Goal: Task Accomplishment & Management: Use online tool/utility

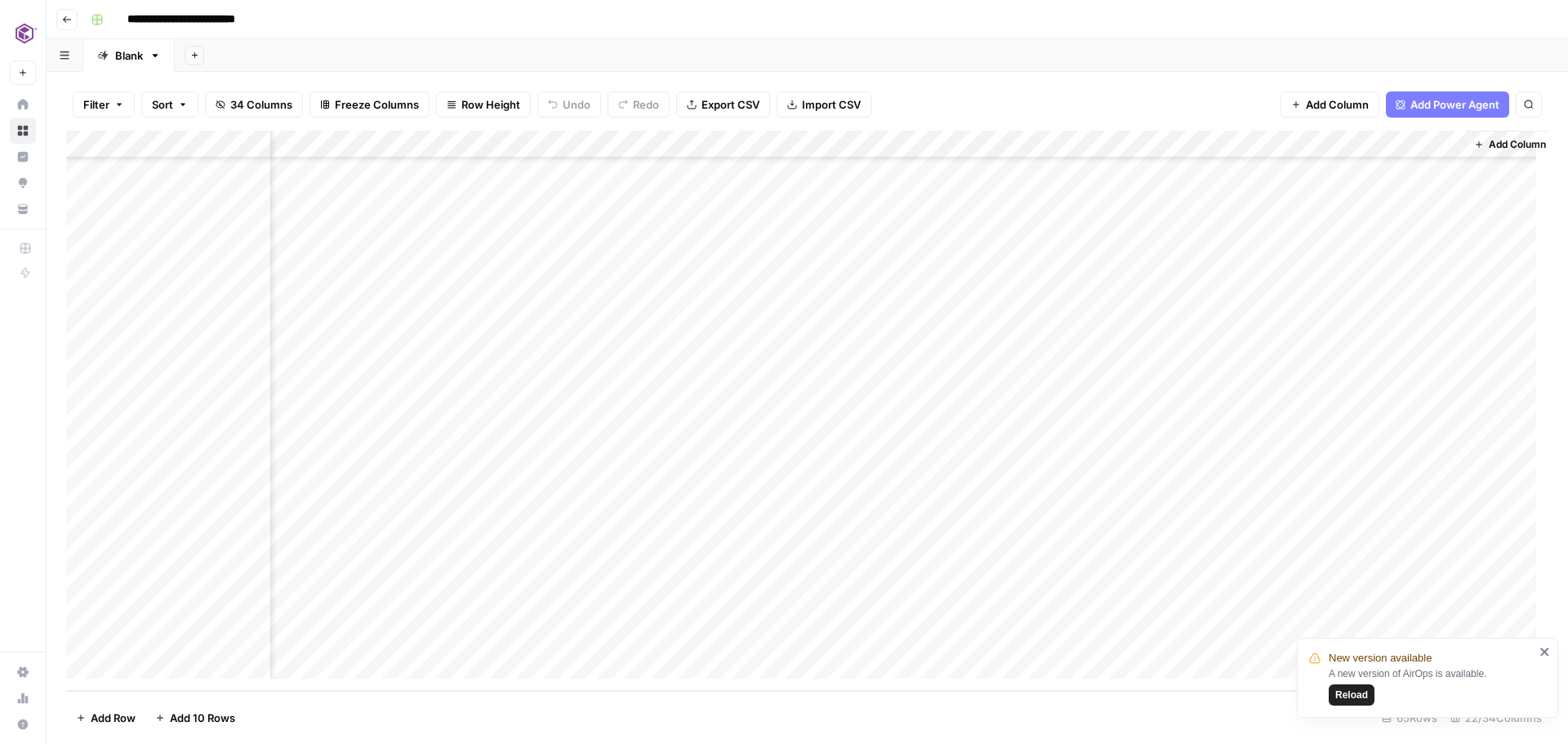
click at [1355, 698] on span "Reload" at bounding box center [1352, 694] width 33 height 14
click at [1213, 554] on div "Add Column" at bounding box center [807, 411] width 1483 height 560
click at [1434, 556] on div "Add Column" at bounding box center [807, 411] width 1483 height 560
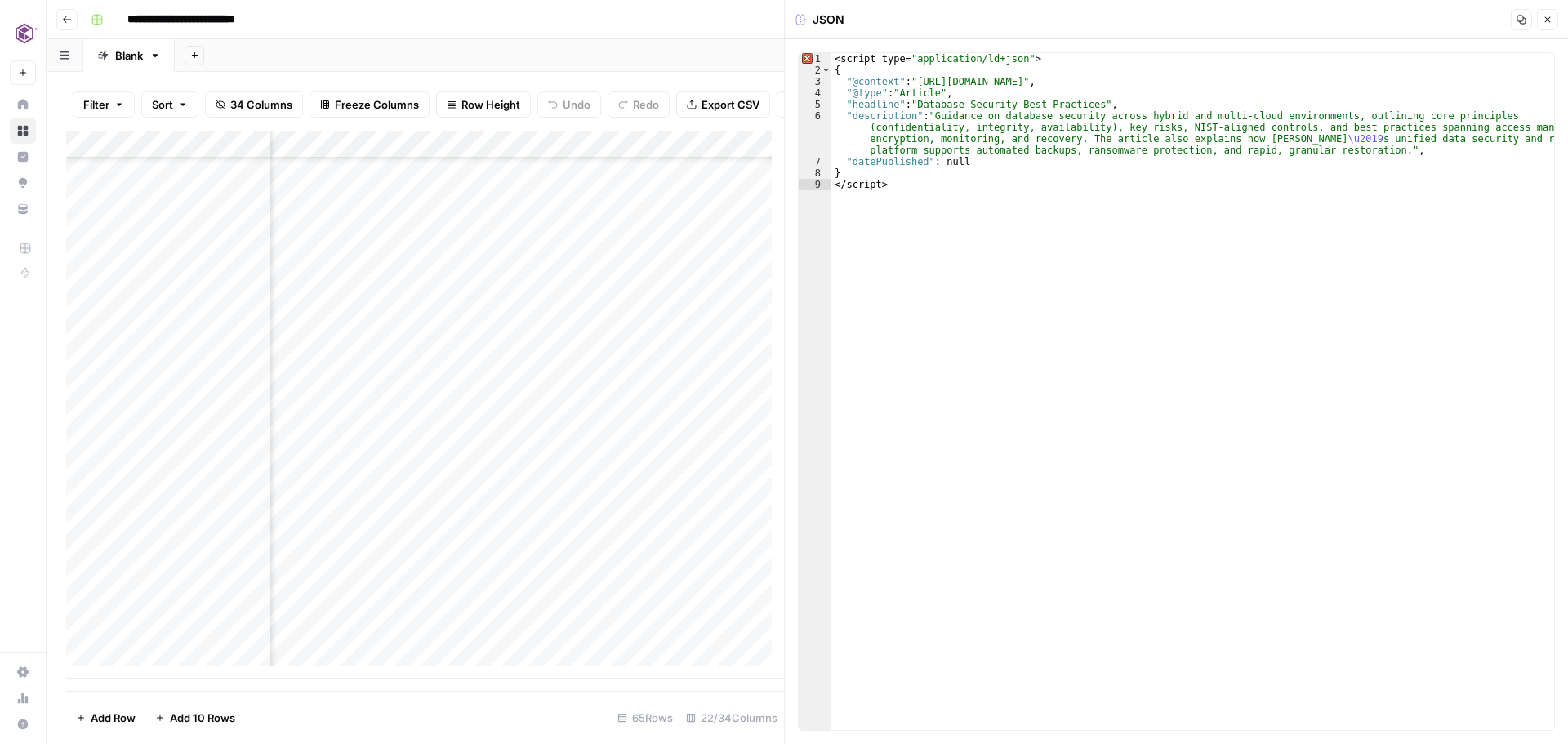
click at [1517, 19] on icon "button" at bounding box center [1522, 19] width 10 height 10
